Goal: Information Seeking & Learning: Learn about a topic

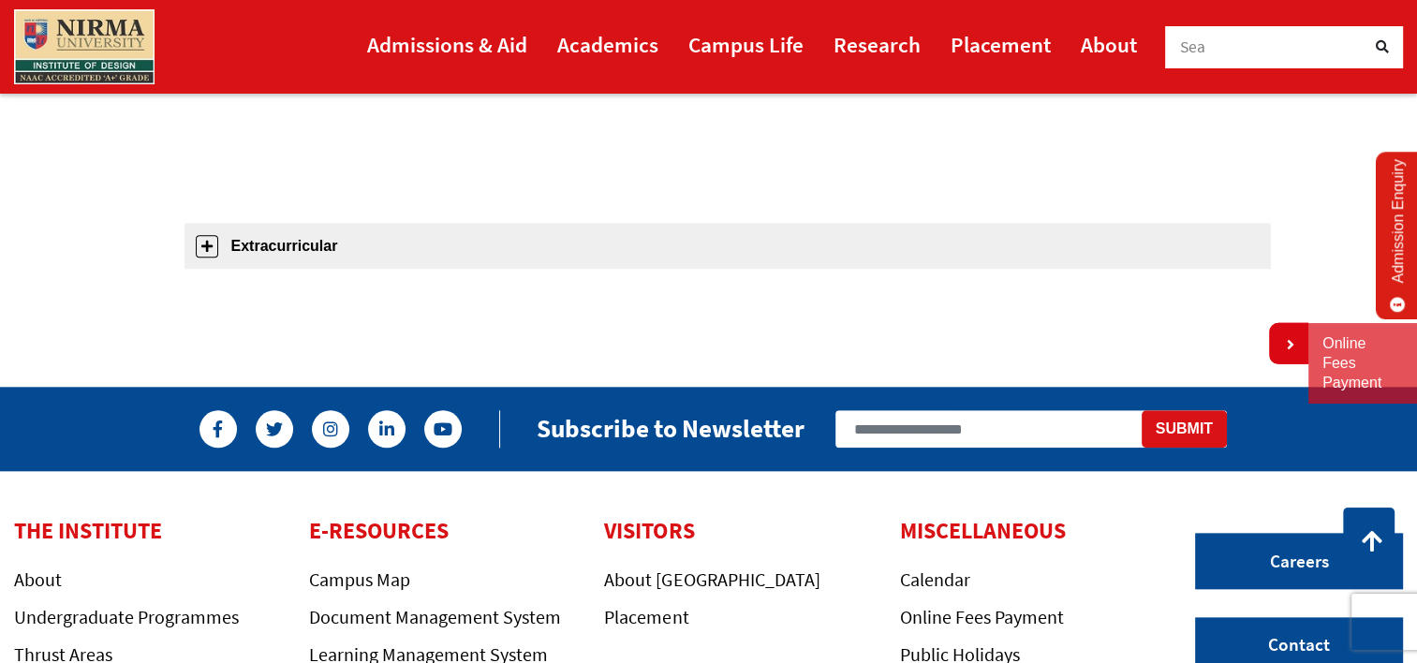
scroll to position [1925, 0]
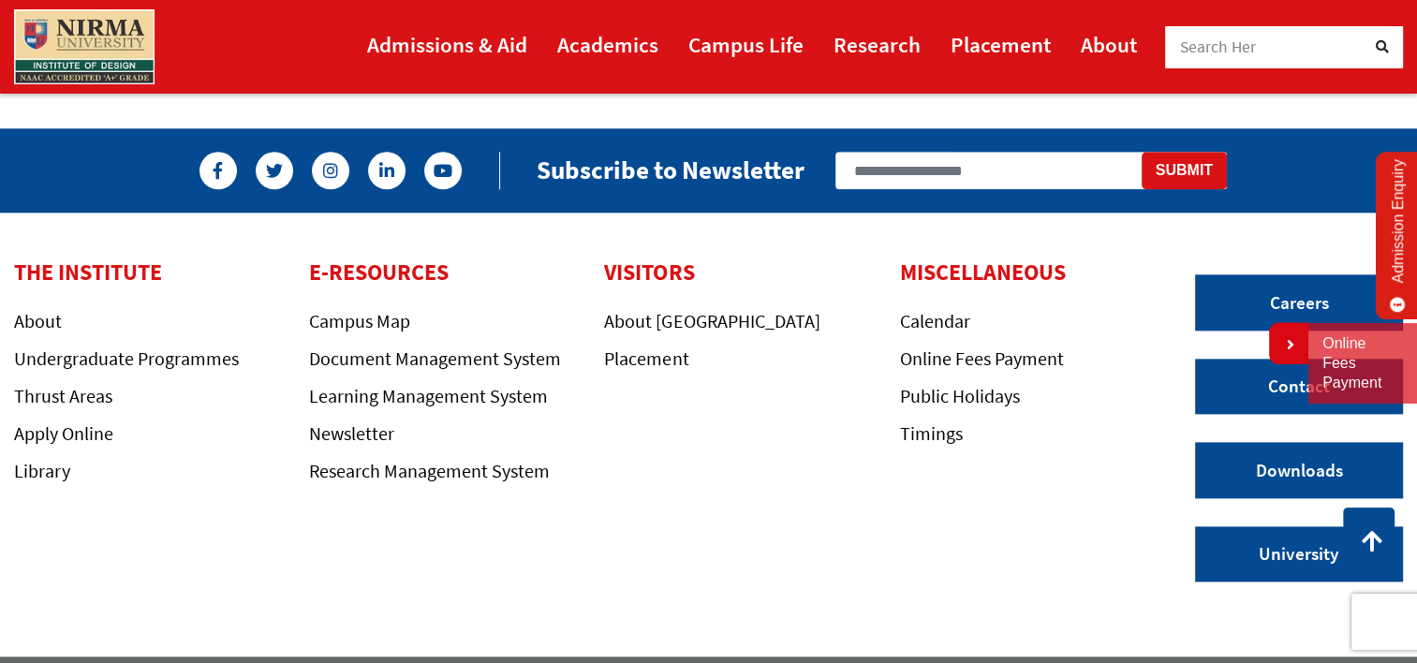
scroll to position [2182, 0]
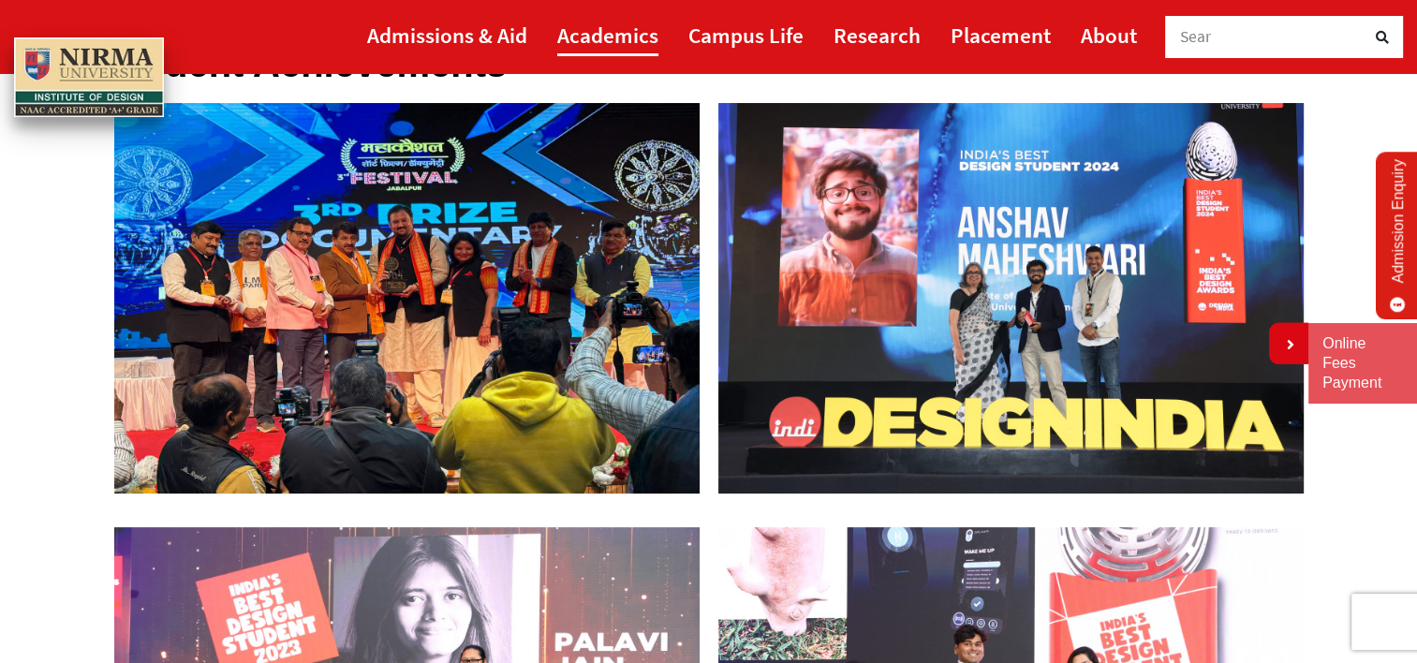
scroll to position [186, 0]
